Goal: Contribute content: Add original content to the website for others to see

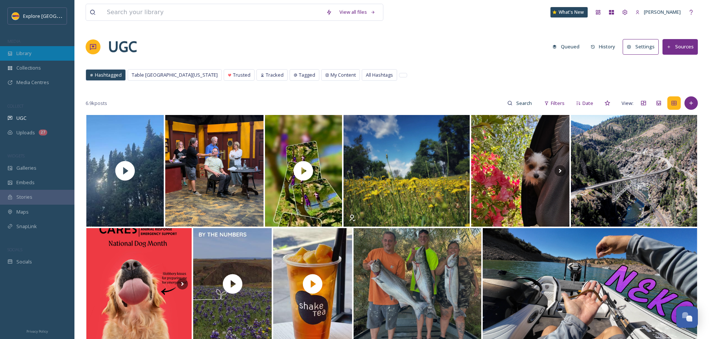
click at [30, 57] on span "Library" at bounding box center [23, 53] width 15 height 7
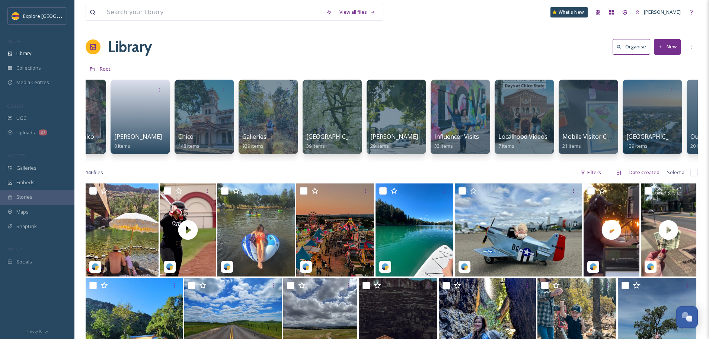
scroll to position [0, 193]
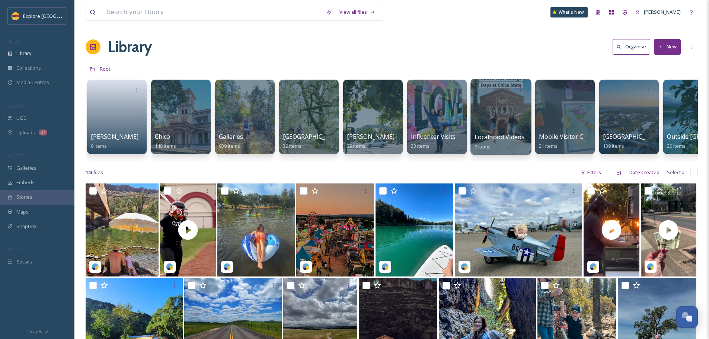
click at [495, 134] on span "Localhood Videos" at bounding box center [500, 137] width 50 height 8
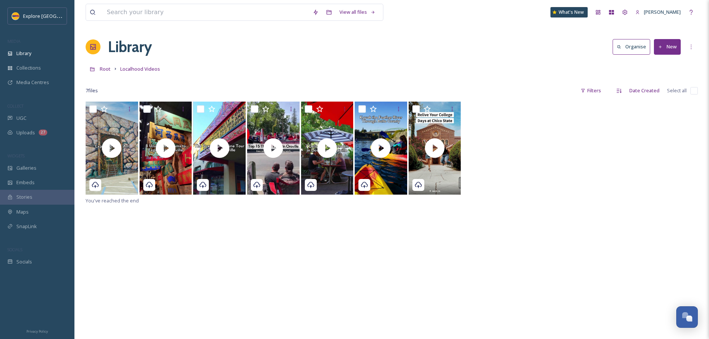
click at [675, 47] on button "New" at bounding box center [667, 46] width 27 height 15
click at [669, 61] on span "File Upload" at bounding box center [664, 64] width 25 height 7
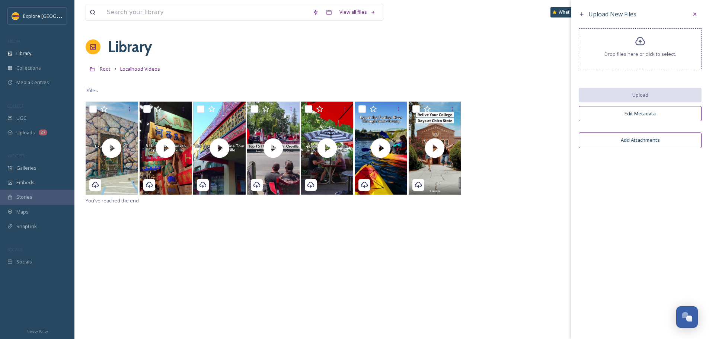
click at [643, 46] on icon at bounding box center [640, 41] width 11 height 11
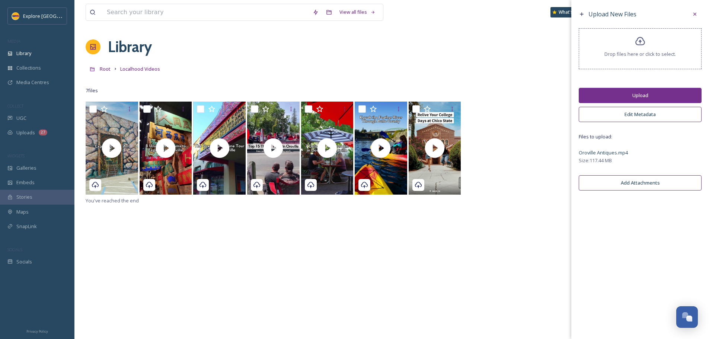
click at [636, 101] on button "Upload" at bounding box center [640, 95] width 123 height 15
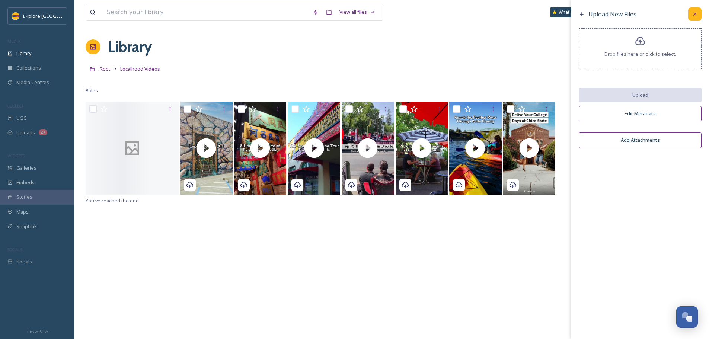
click at [693, 16] on icon at bounding box center [695, 14] width 6 height 6
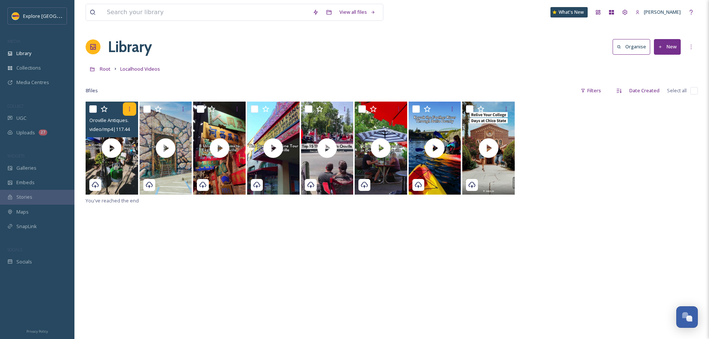
click at [126, 108] on div at bounding box center [129, 108] width 13 height 13
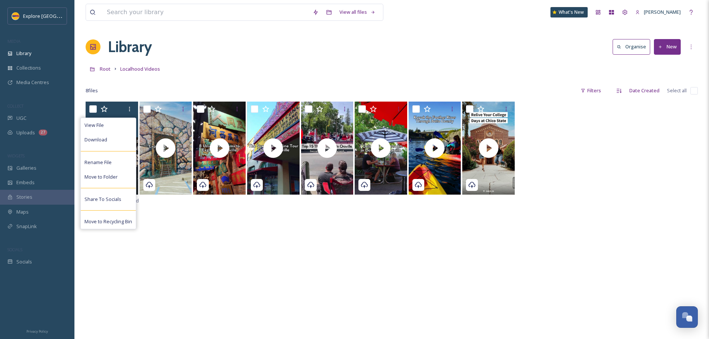
click at [90, 108] on input "checkbox" at bounding box center [92, 108] width 7 height 7
checkbox input "true"
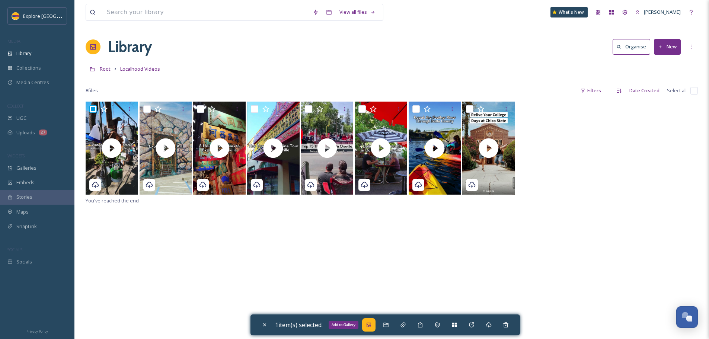
click at [371, 327] on icon at bounding box center [369, 325] width 4 height 4
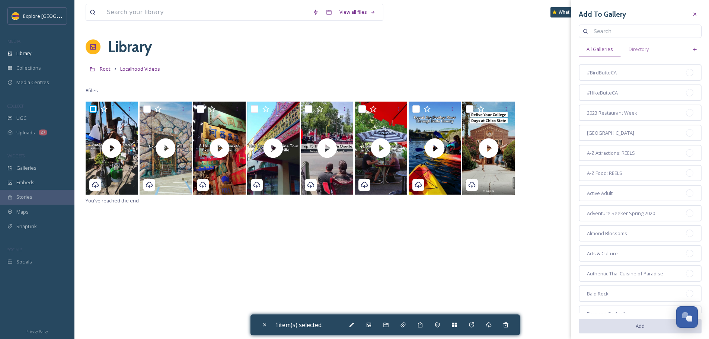
click at [637, 33] on input at bounding box center [644, 31] width 108 height 15
type input "downtown"
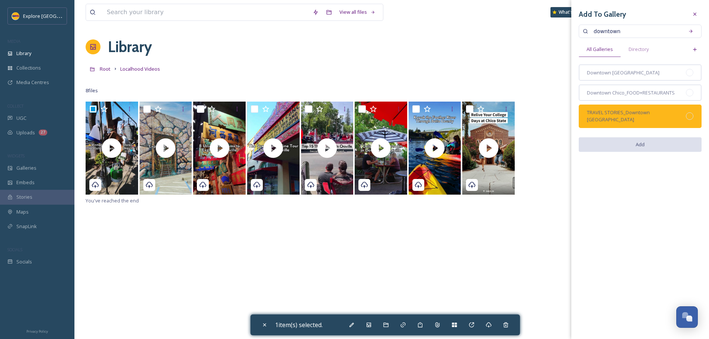
click at [691, 112] on div at bounding box center [689, 115] width 7 height 7
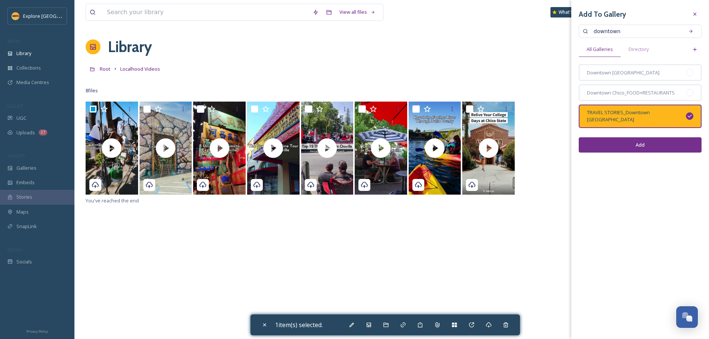
click at [664, 138] on button "Add" at bounding box center [640, 144] width 123 height 15
checkbox input "false"
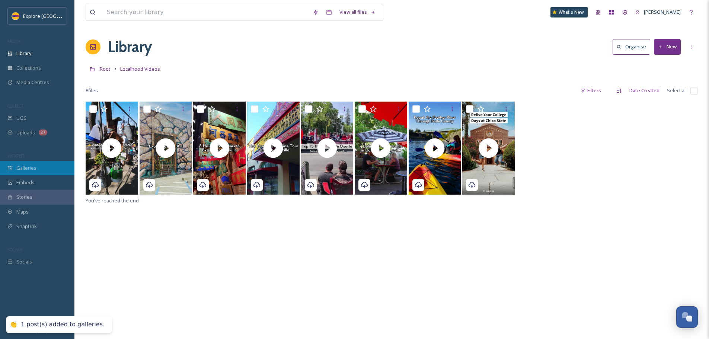
click at [18, 165] on span "Galleries" at bounding box center [26, 168] width 20 height 7
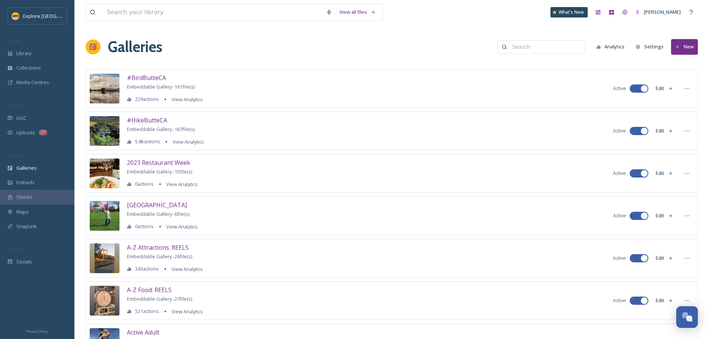
click at [535, 50] on input at bounding box center [545, 46] width 72 height 15
type input "downtown oroville"
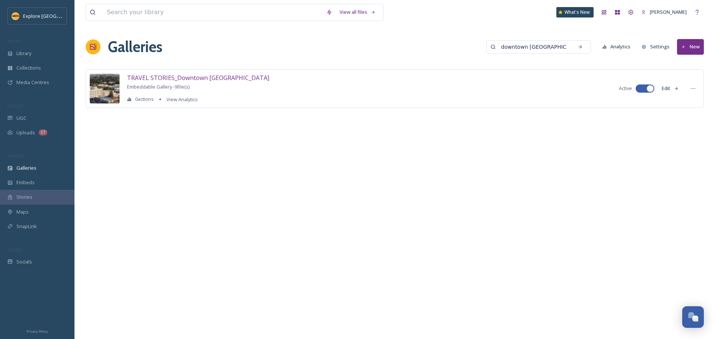
click at [663, 90] on button "Edit" at bounding box center [670, 88] width 25 height 15
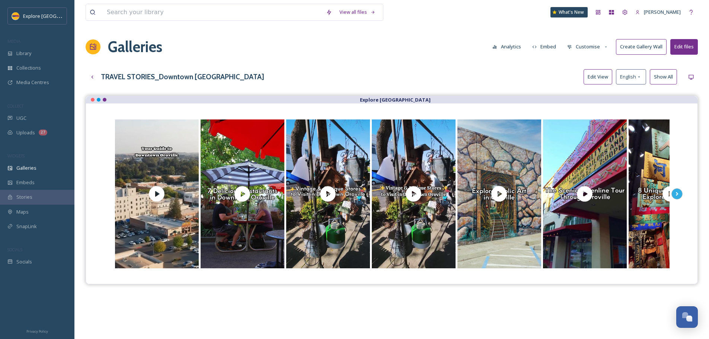
click at [602, 75] on button "Edit View" at bounding box center [598, 76] width 29 height 15
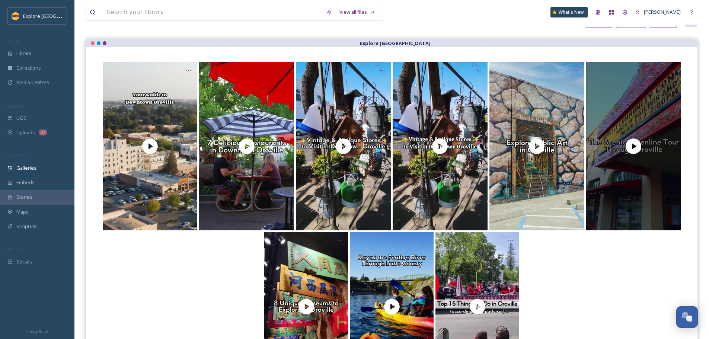
scroll to position [74, 0]
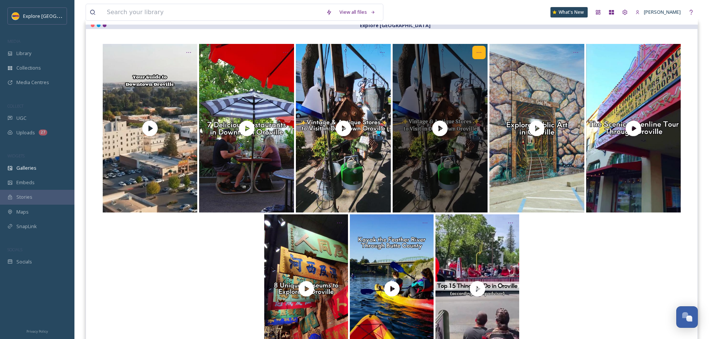
click at [479, 53] on icon at bounding box center [479, 53] width 6 height 6
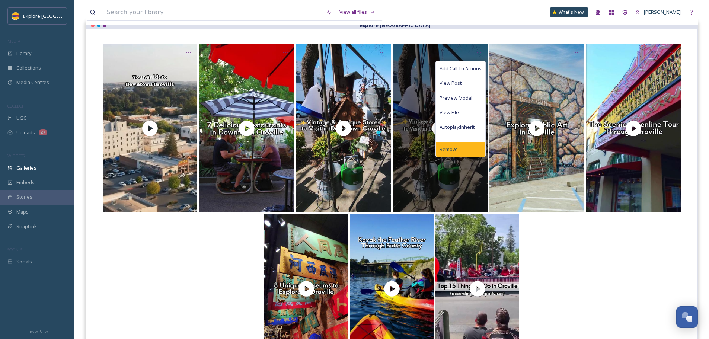
click at [459, 146] on div "Remove" at bounding box center [461, 149] width 50 height 15
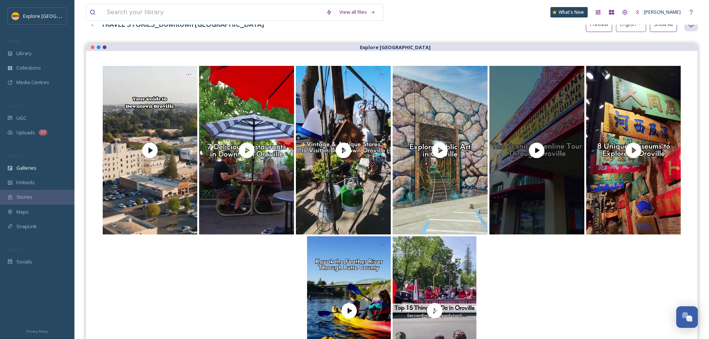
scroll to position [0, 0]
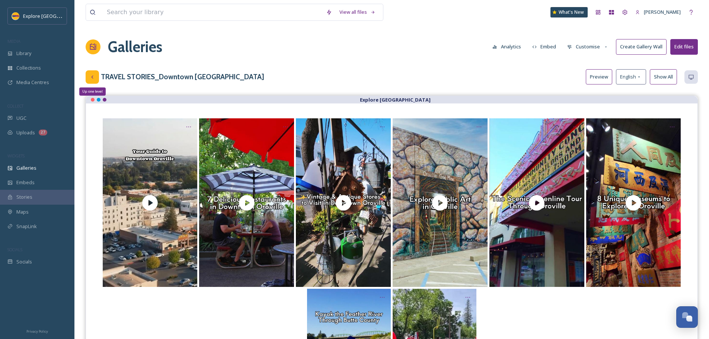
click at [89, 77] on icon at bounding box center [92, 77] width 6 height 6
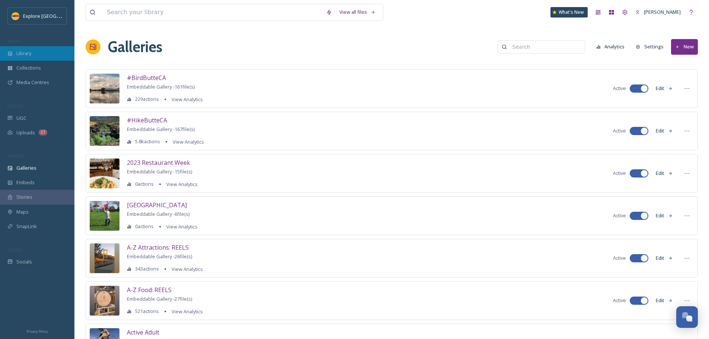
click at [26, 52] on span "Library" at bounding box center [23, 53] width 15 height 7
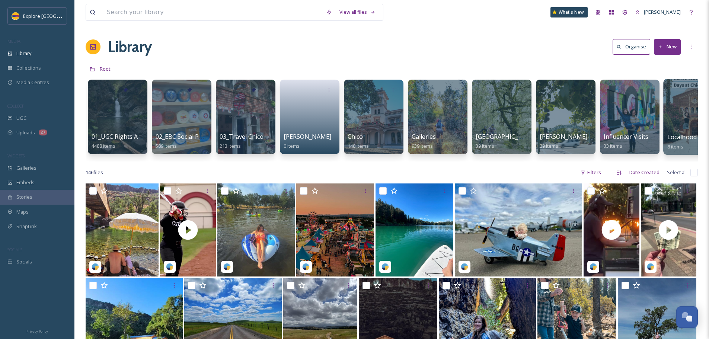
click at [679, 140] on span "Localhood Videos" at bounding box center [692, 137] width 50 height 8
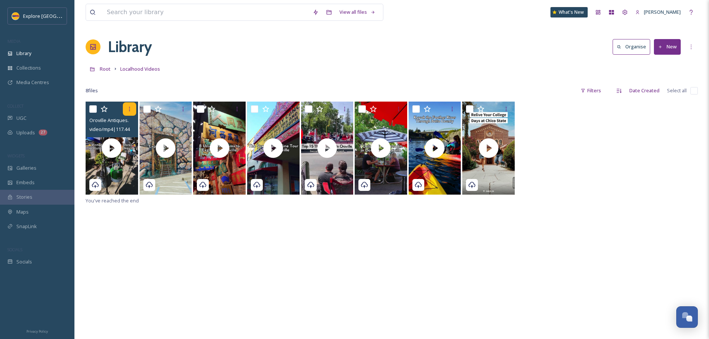
click at [126, 107] on div at bounding box center [129, 108] width 13 height 13
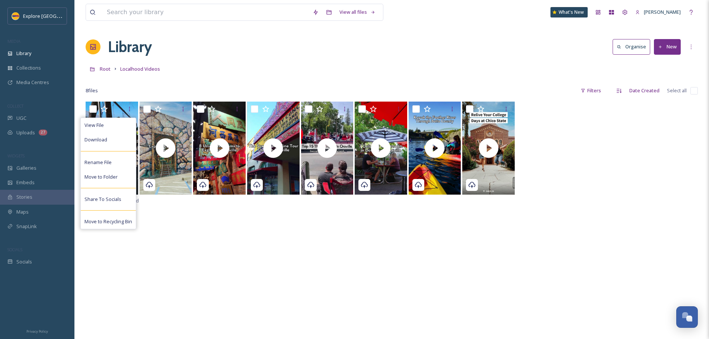
click at [197, 261] on div "View File Download Rename File Move to Folder Share To Socials Move to Recyclin…" at bounding box center [392, 271] width 612 height 339
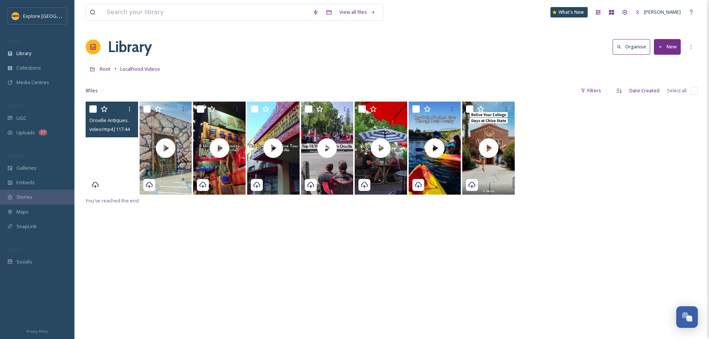
click at [109, 167] on video "Oroville Antiques.mp4" at bounding box center [112, 148] width 52 height 93
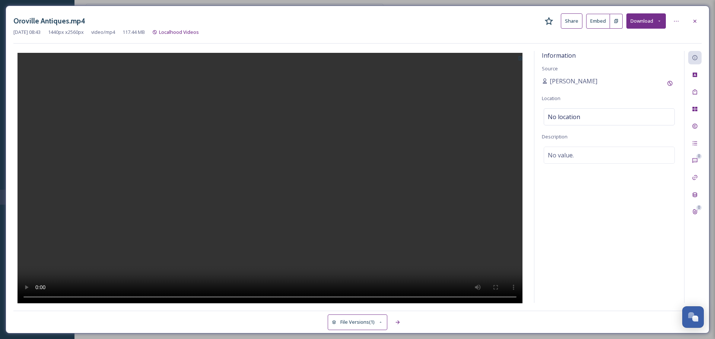
click at [619, 22] on button at bounding box center [616, 21] width 13 height 15
click at [613, 23] on button at bounding box center [616, 21] width 13 height 15
click at [698, 21] on div at bounding box center [694, 21] width 13 height 13
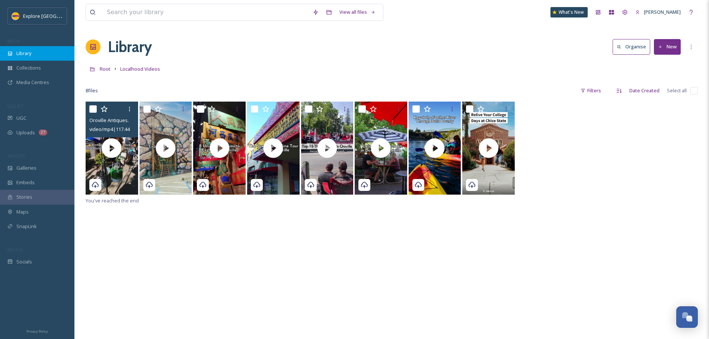
click at [28, 54] on span "Library" at bounding box center [23, 53] width 15 height 7
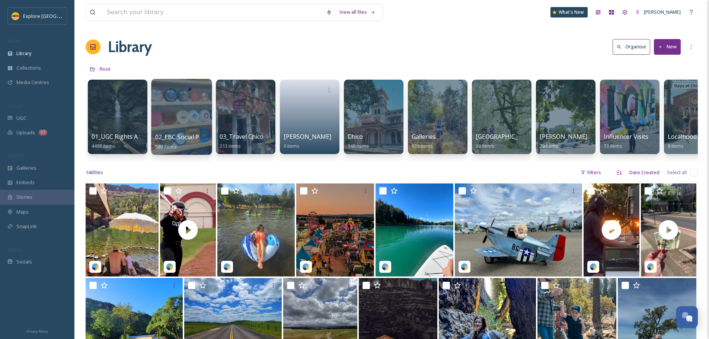
click at [165, 134] on span "02_EBC Social Posts" at bounding box center [183, 137] width 56 height 8
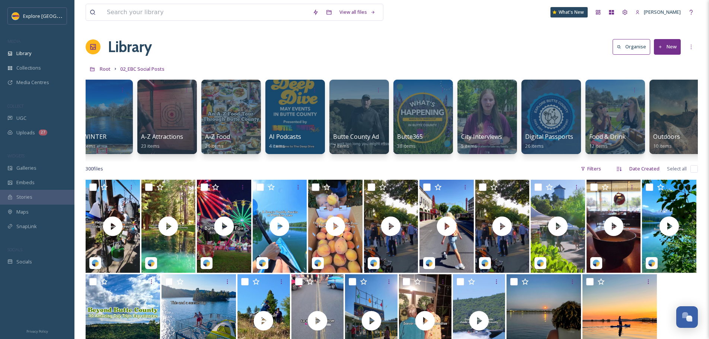
scroll to position [0, 220]
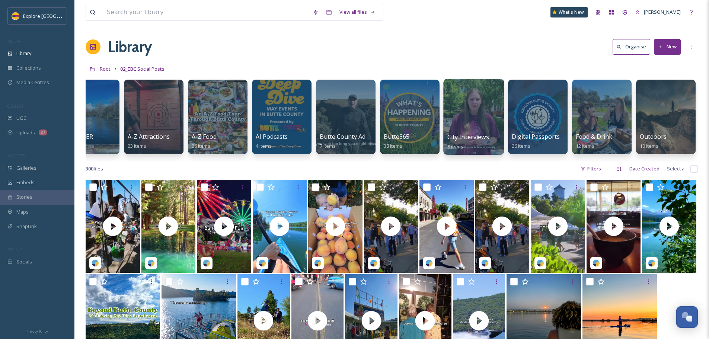
click at [476, 135] on span "City Interviews" at bounding box center [468, 137] width 42 height 8
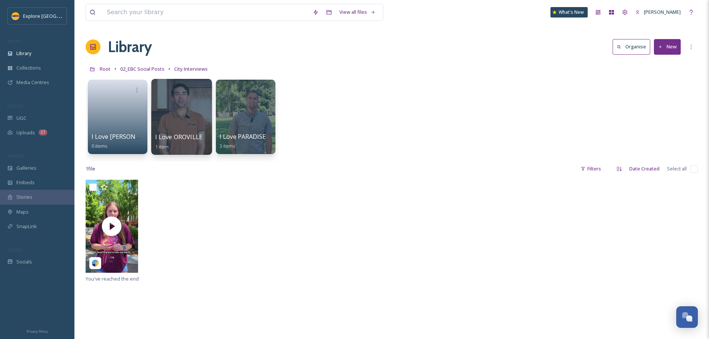
click at [184, 132] on div at bounding box center [181, 117] width 61 height 76
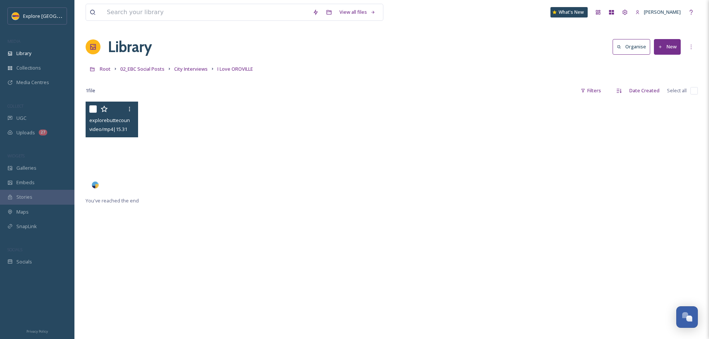
click at [131, 151] on video "explorebuttecountyca-1375535.mp4" at bounding box center [112, 148] width 52 height 93
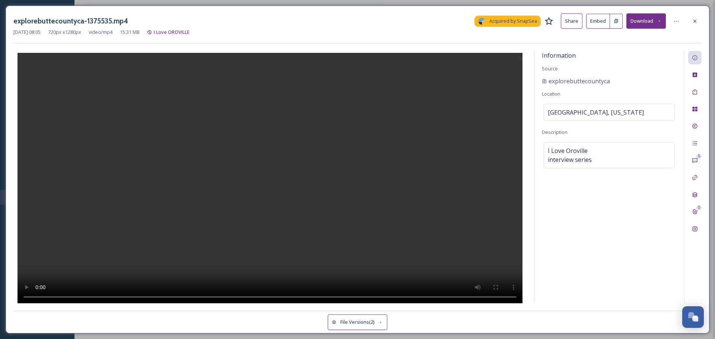
click at [523, 59] on button at bounding box center [520, 57] width 12 height 13
click at [490, 93] on span "Use Current Frame" at bounding box center [493, 89] width 42 height 7
drag, startPoint x: 698, startPoint y: 19, endPoint x: 688, endPoint y: 20, distance: 10.1
click at [698, 19] on div at bounding box center [694, 21] width 13 height 13
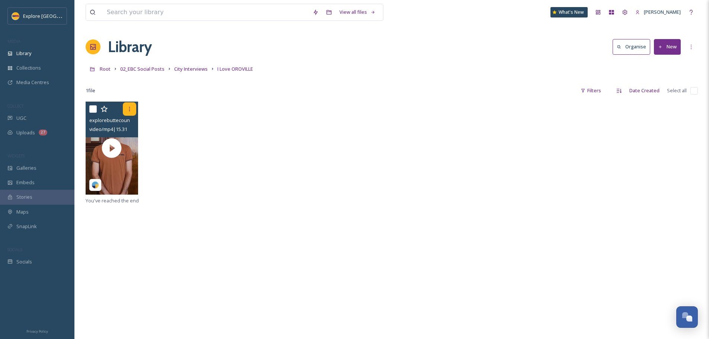
click at [127, 108] on icon at bounding box center [130, 109] width 6 height 6
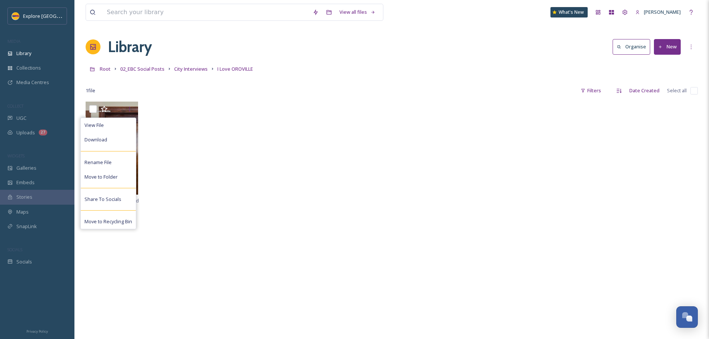
click at [248, 116] on div "View File Download Rename File Move to Folder Share To Socials Move to Recyclin…" at bounding box center [392, 149] width 612 height 95
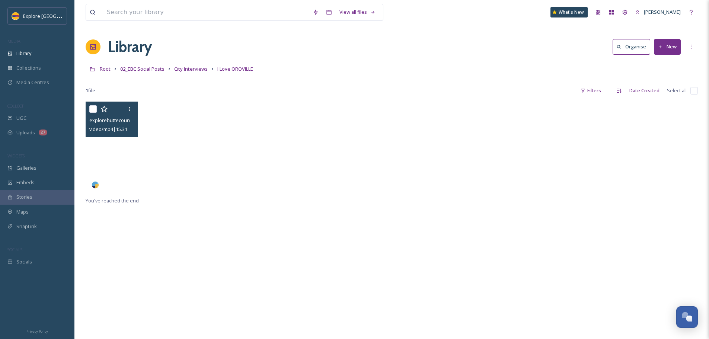
click at [123, 154] on video "explorebuttecountyca-1375535.mp4" at bounding box center [112, 148] width 52 height 93
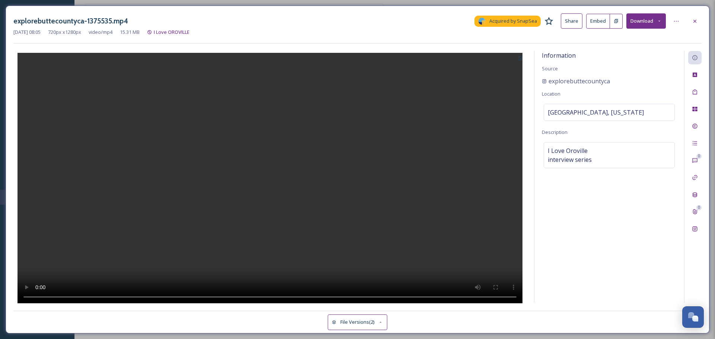
click at [522, 63] on button at bounding box center [520, 57] width 12 height 13
click at [501, 73] on div "Select Image" at bounding box center [497, 75] width 57 height 15
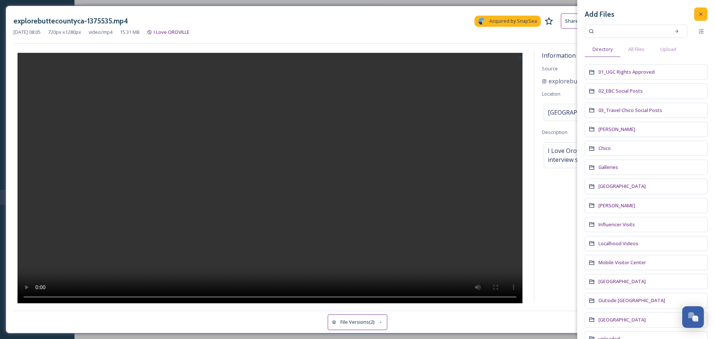
click at [698, 13] on icon at bounding box center [701, 14] width 6 height 6
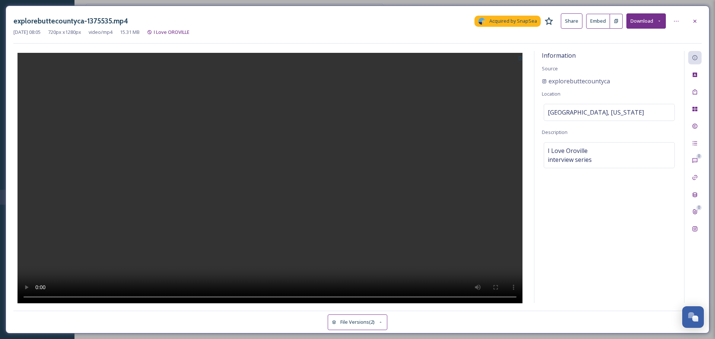
click at [524, 55] on button at bounding box center [520, 57] width 12 height 13
click at [491, 90] on span "Use Current Frame" at bounding box center [493, 89] width 42 height 7
click at [693, 30] on div "Aug 14 2024 08:05 720 px x 1280 px video/mp4 15.31 MB I Love OROVILLE" at bounding box center [357, 32] width 688 height 7
click at [693, 17] on div at bounding box center [694, 21] width 13 height 13
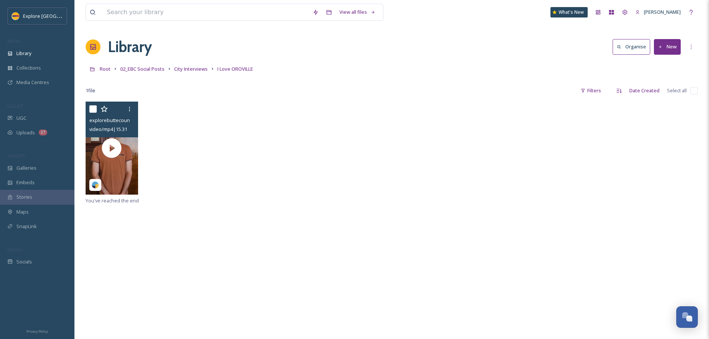
click at [94, 110] on input "checkbox" at bounding box center [92, 108] width 7 height 7
checkbox input "true"
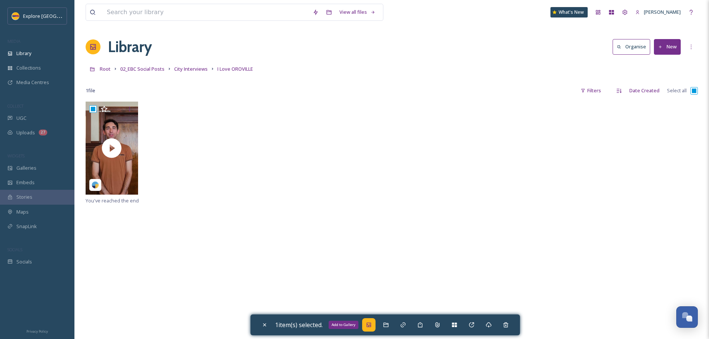
click at [372, 326] on icon at bounding box center [369, 325] width 6 height 6
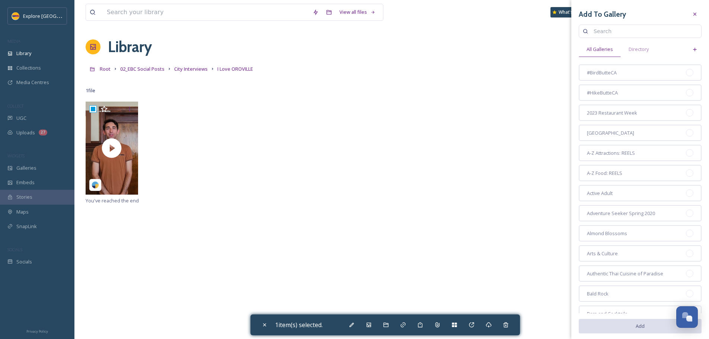
click at [604, 32] on input at bounding box center [644, 31] width 108 height 15
type input "downtown"
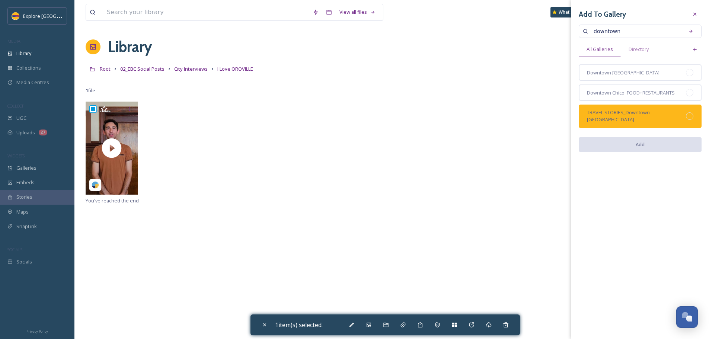
click at [686, 112] on div "TRAVEL STORIES_Downtown Oroville" at bounding box center [640, 116] width 123 height 23
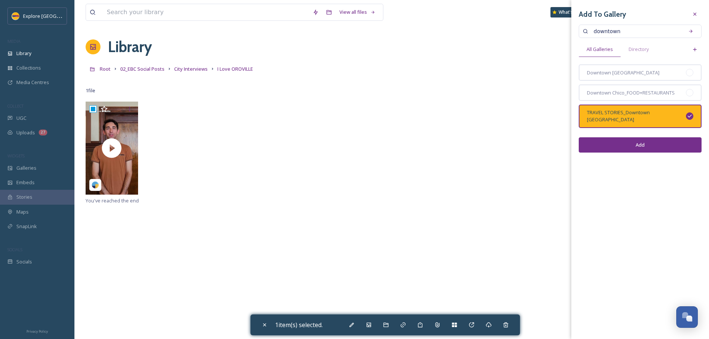
click at [666, 138] on button "Add" at bounding box center [640, 144] width 123 height 15
checkbox input "false"
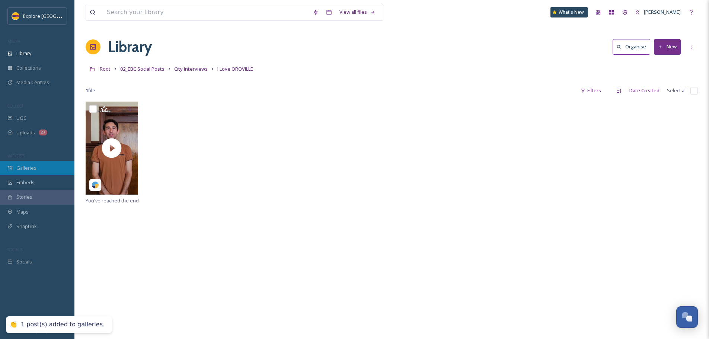
click at [24, 170] on span "Galleries" at bounding box center [26, 168] width 20 height 7
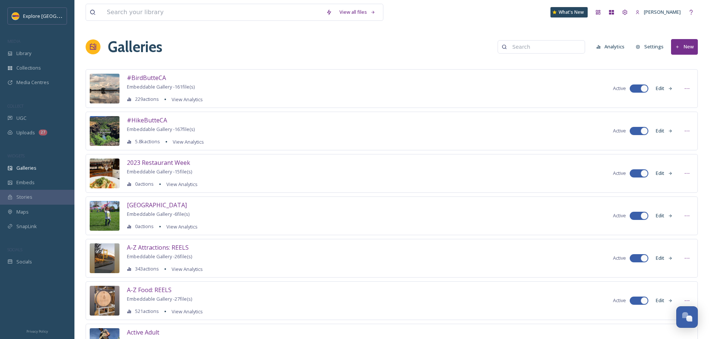
click at [529, 45] on input at bounding box center [545, 46] width 72 height 15
type input "oroville"
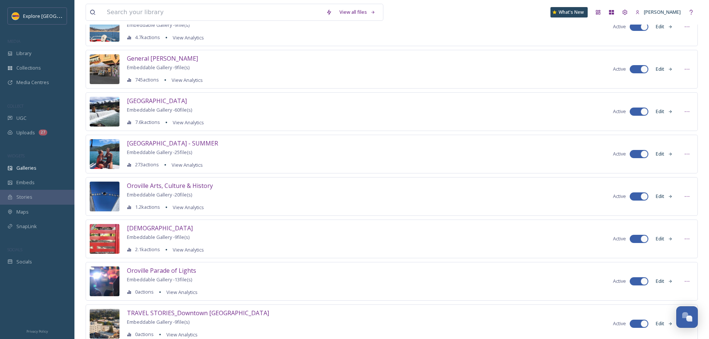
scroll to position [88, 0]
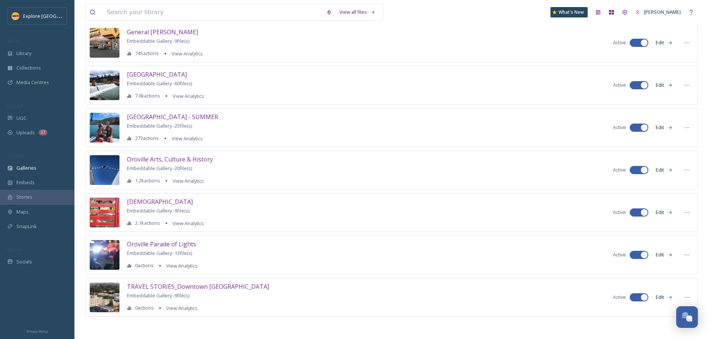
click at [660, 299] on button "Edit" at bounding box center [664, 297] width 25 height 15
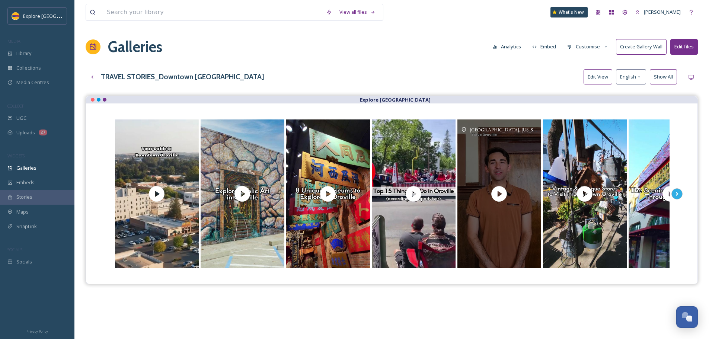
click at [518, 158] on div "Oroville, California" at bounding box center [499, 193] width 84 height 149
click at [501, 194] on icon at bounding box center [499, 194] width 19 height 19
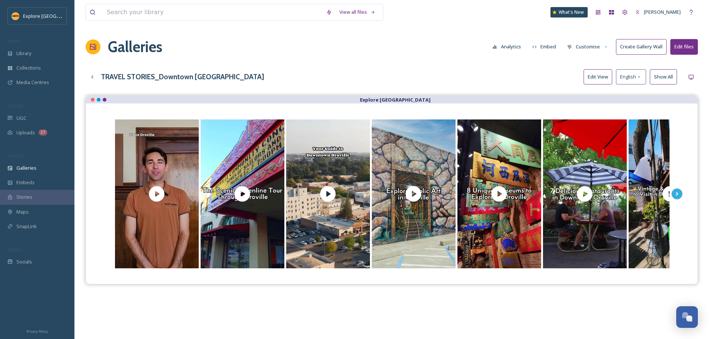
click at [586, 79] on button "Edit View" at bounding box center [598, 76] width 29 height 15
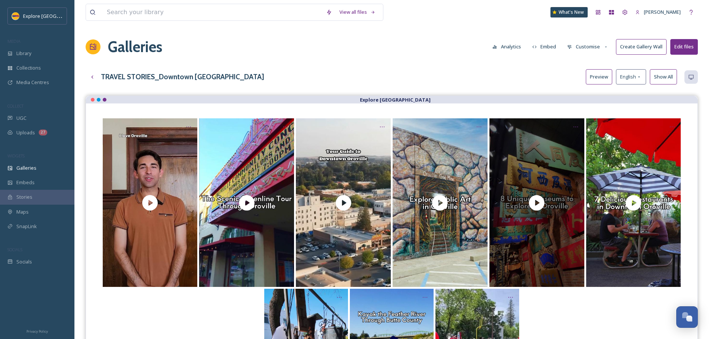
scroll to position [74, 0]
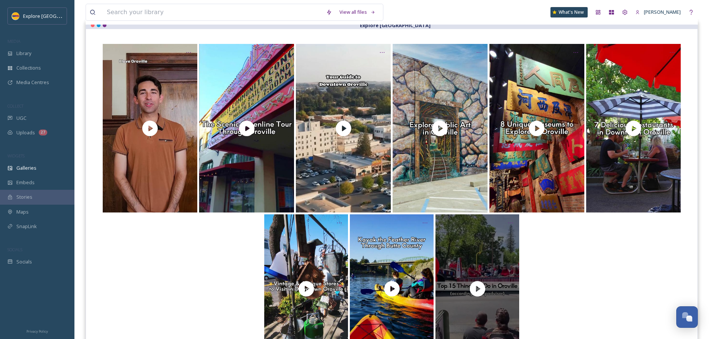
drag, startPoint x: 154, startPoint y: 94, endPoint x: 474, endPoint y: 249, distance: 355.9
click at [476, 250] on div at bounding box center [392, 204] width 582 height 321
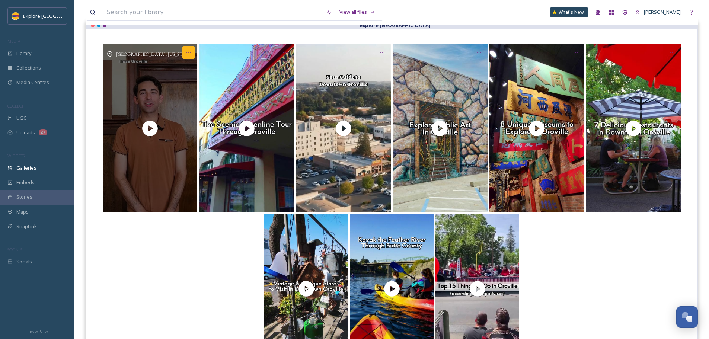
click at [185, 52] on div at bounding box center [188, 52] width 13 height 13
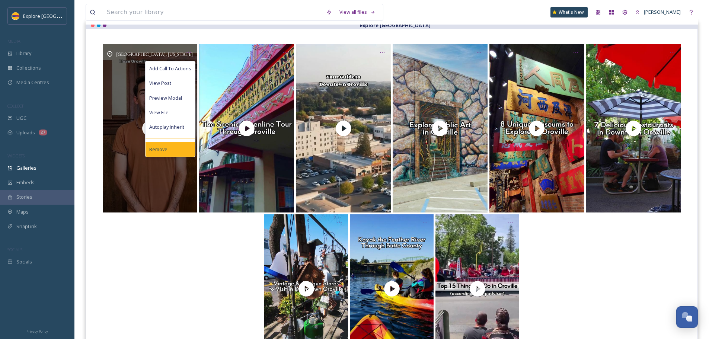
click at [172, 147] on div "Remove" at bounding box center [171, 149] width 50 height 15
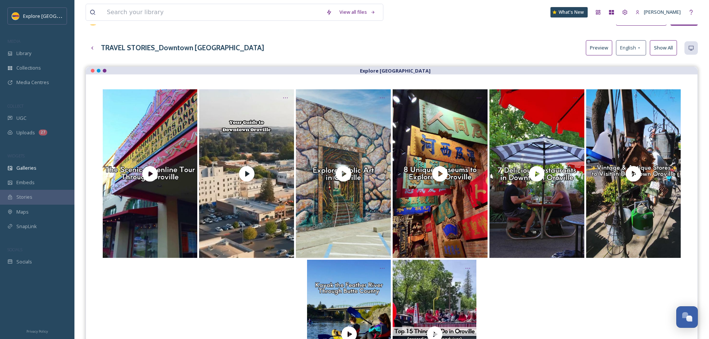
scroll to position [0, 0]
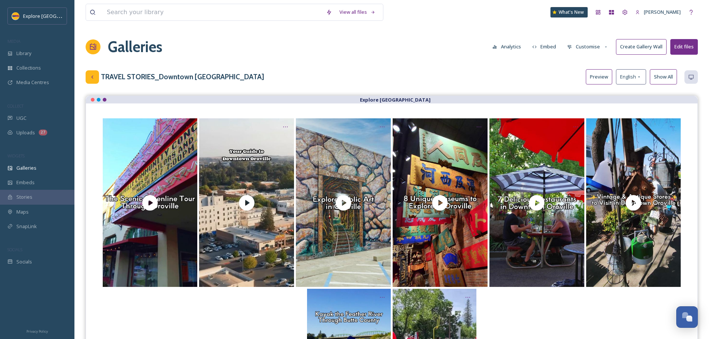
click at [88, 79] on div at bounding box center [92, 76] width 13 height 13
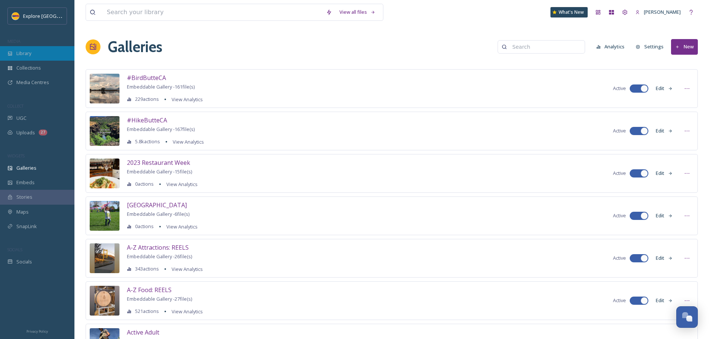
click at [34, 55] on div "Library" at bounding box center [37, 53] width 74 height 15
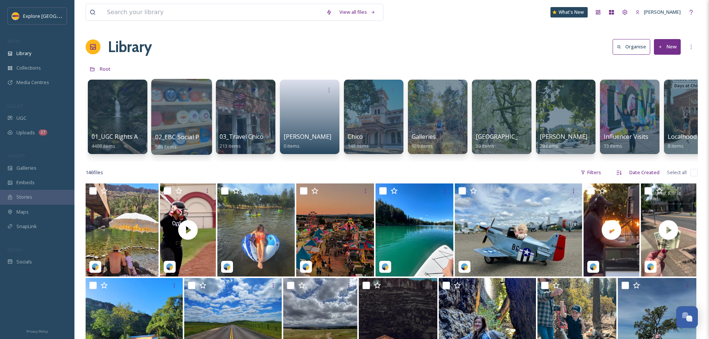
click at [196, 135] on span "02_EBC Social Posts" at bounding box center [183, 137] width 56 height 8
